Goal: Transaction & Acquisition: Download file/media

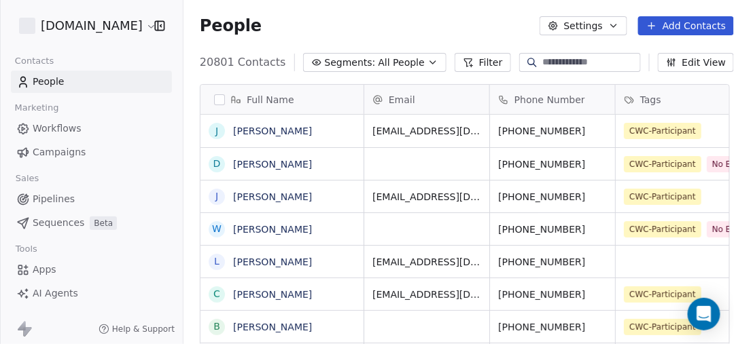
scroll to position [302, 556]
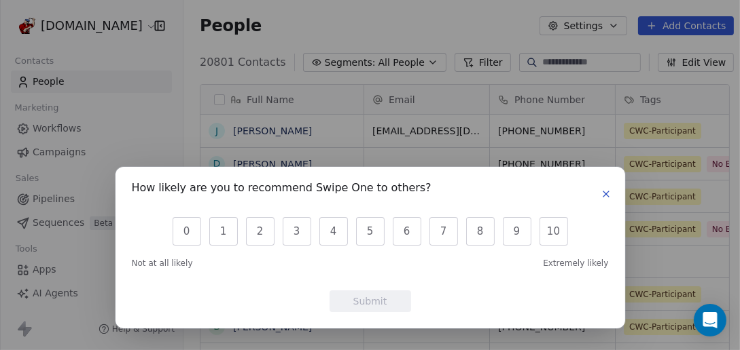
click at [609, 196] on icon "button" at bounding box center [605, 194] width 11 height 11
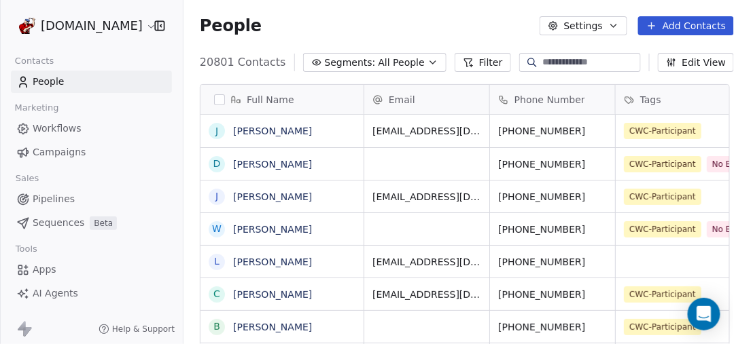
click at [603, 26] on button "Settings" at bounding box center [583, 25] width 88 height 19
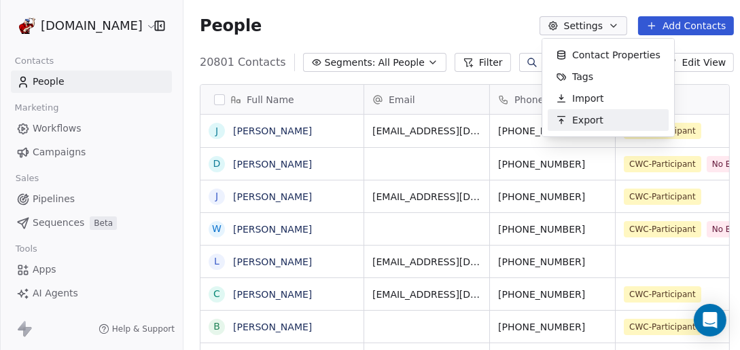
click at [223, 100] on html "[DOMAIN_NAME] Contacts People Marketing Workflows Campaigns Sales Pipelines Seq…" at bounding box center [370, 175] width 740 height 350
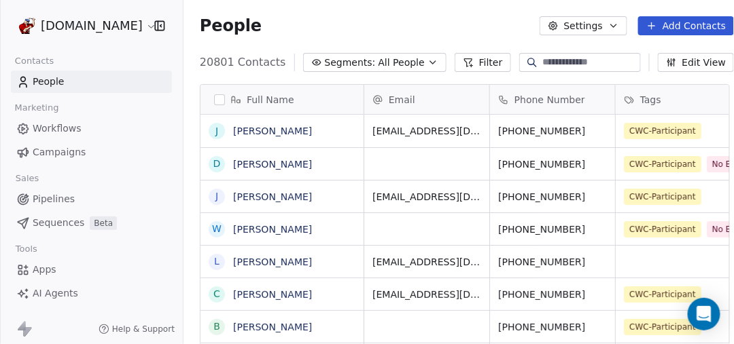
click at [217, 100] on button "button" at bounding box center [219, 99] width 11 height 11
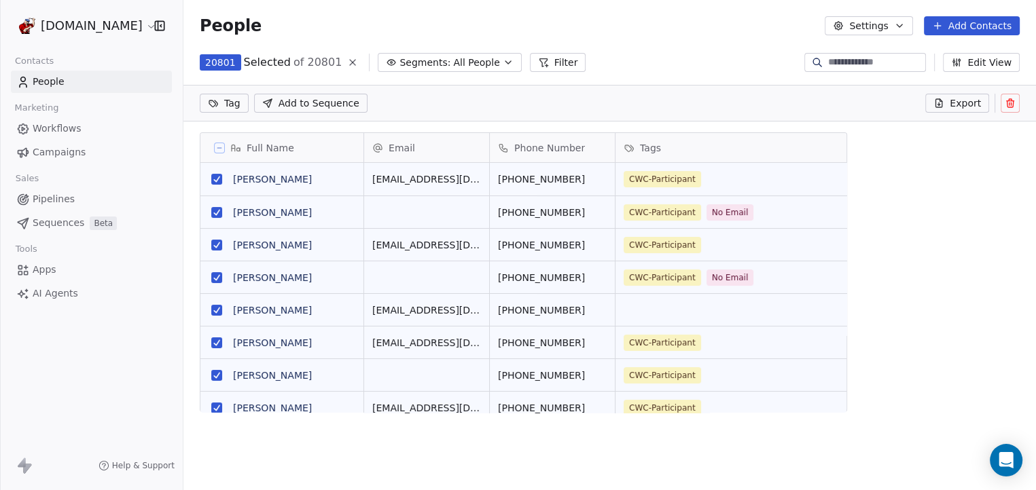
scroll to position [376, 844]
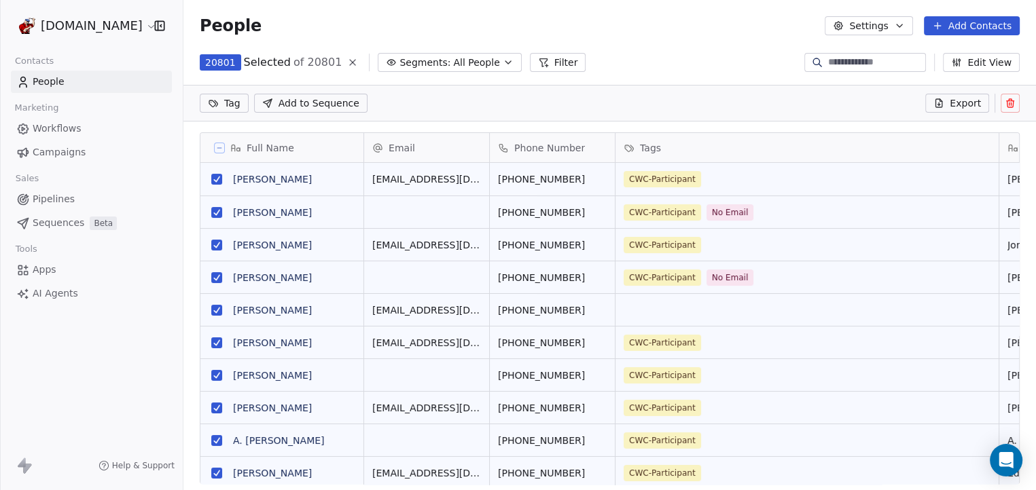
click at [739, 106] on span "Export" at bounding box center [965, 103] width 31 height 14
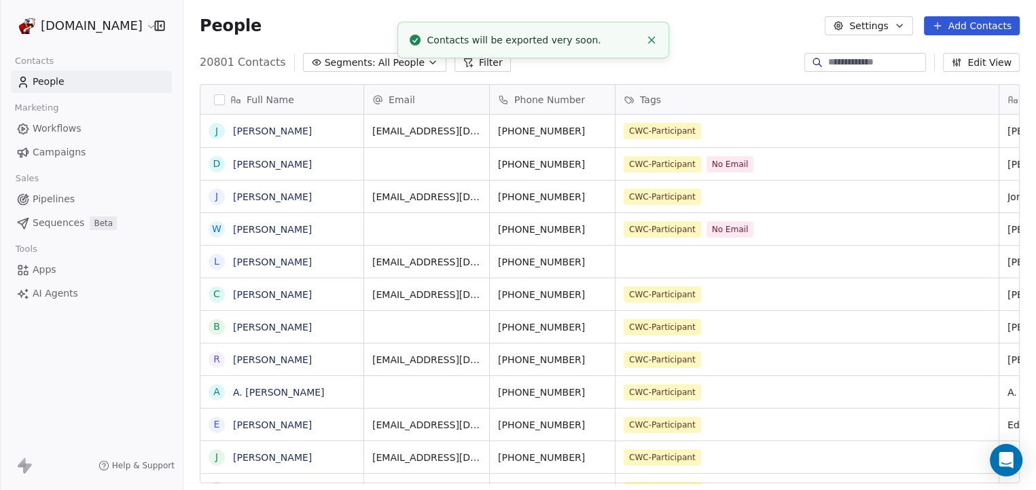
scroll to position [424, 844]
click at [571, 37] on link "here" at bounding box center [581, 32] width 20 height 10
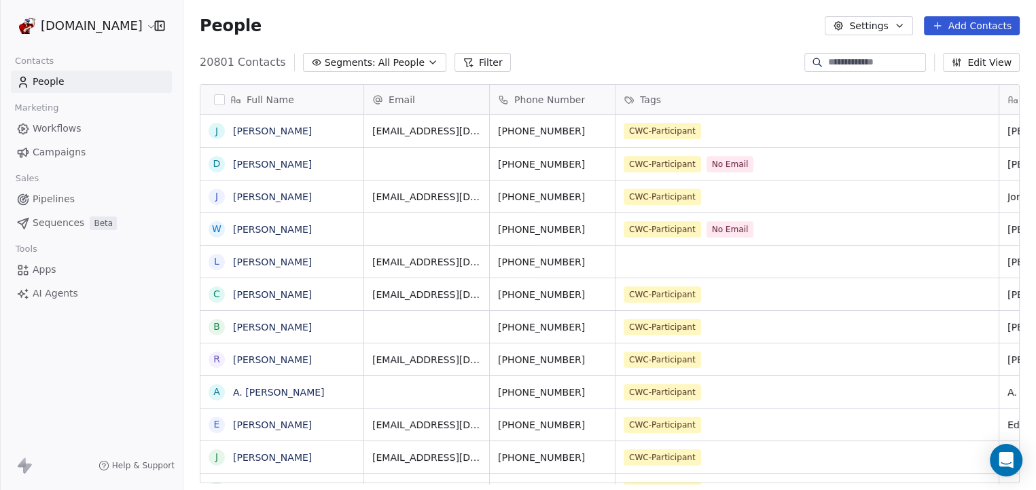
click at [221, 102] on button "button" at bounding box center [219, 99] width 11 height 11
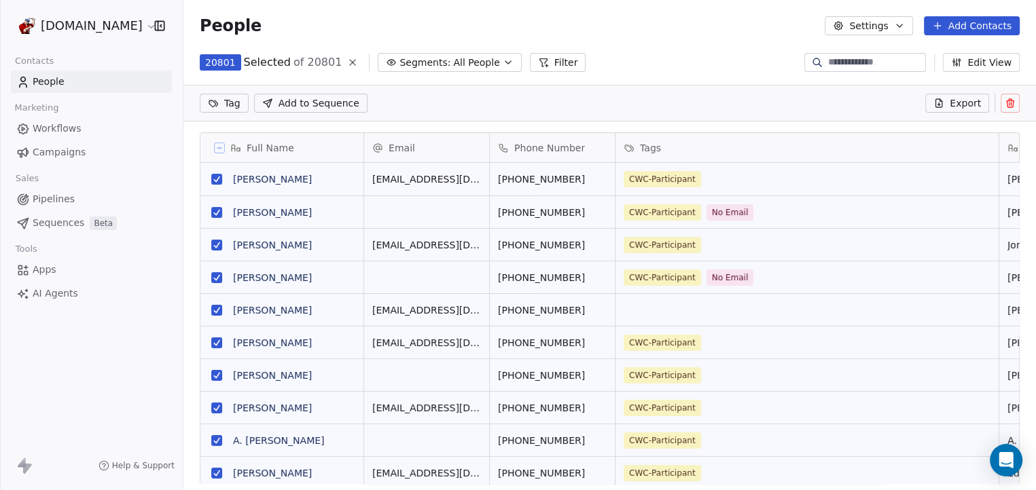
scroll to position [376, 844]
click at [739, 31] on button "Settings" at bounding box center [869, 25] width 88 height 19
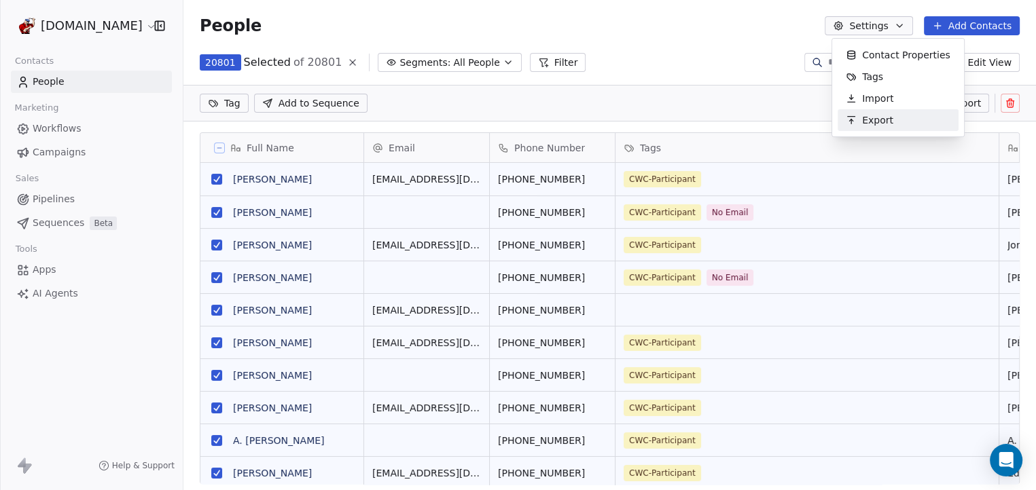
click at [739, 119] on icon "Suggestions" at bounding box center [851, 120] width 11 height 11
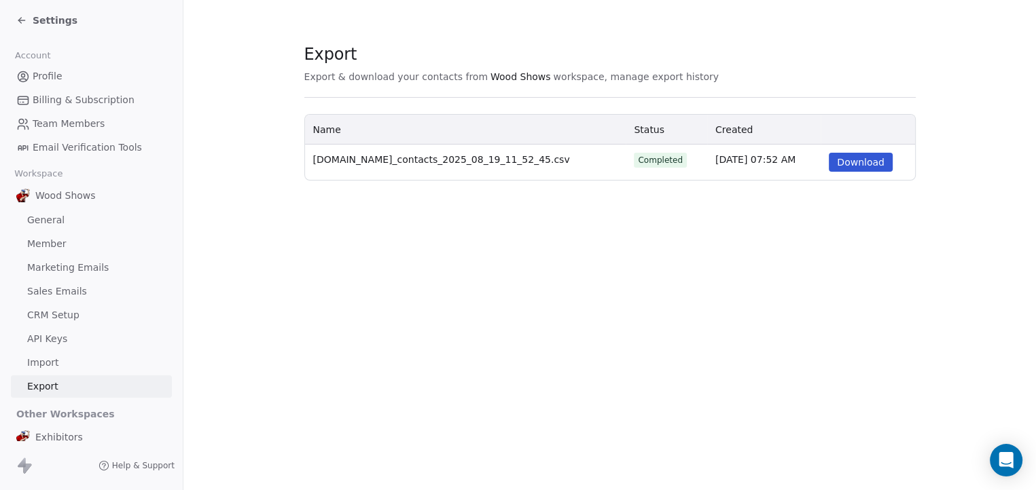
click at [739, 166] on button "Download" at bounding box center [861, 162] width 64 height 19
